Goal: Communication & Community: Ask a question

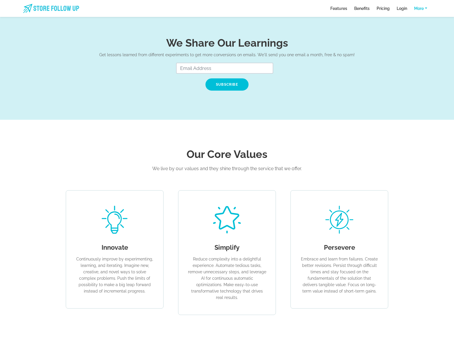
scroll to position [2818, 0]
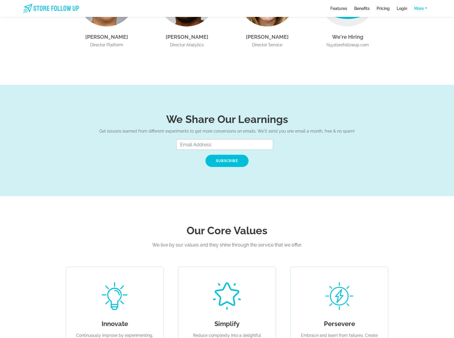
type input "[PERSON_NAME]"
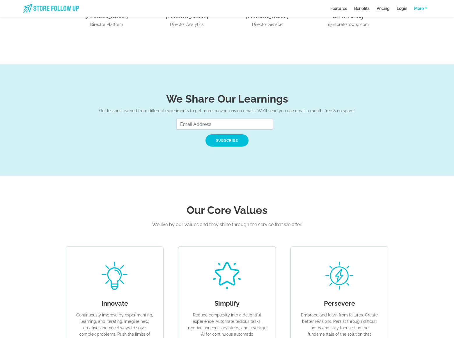
scroll to position [2828, 0]
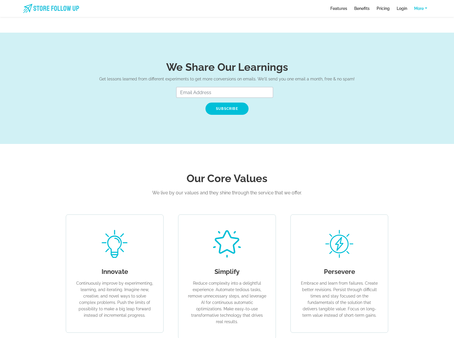
type input "[PERSON_NAME][EMAIL_ADDRESS][DOMAIN_NAME]"
type textarea "We can place your website on top position in search engines without PPC. Just f…"
